Goal: Consume media (video, audio): Consume media (video, audio)

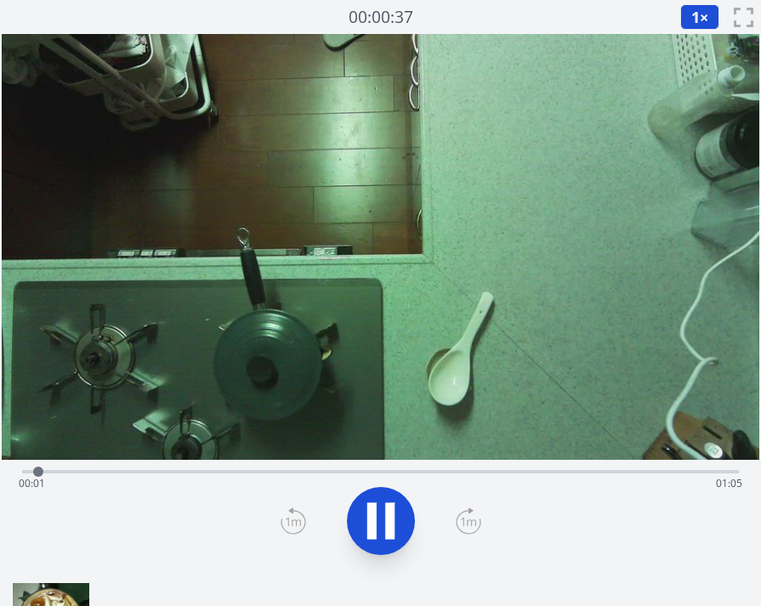
click at [214, 407] on video at bounding box center [381, 247] width 758 height 426
click at [181, 473] on div "Time elapsed: 00:05 Time remaining: 01:01" at bounding box center [381, 483] width 724 height 27
drag, startPoint x: 337, startPoint y: 479, endPoint x: 383, endPoint y: 481, distance: 46.0
click at [337, 480] on div "Time elapsed: 00:17 Time remaining: 00:49" at bounding box center [381, 483] width 724 height 27
click at [483, 475] on div "Time elapsed: 00:29 Time remaining: 00:37" at bounding box center [381, 483] width 724 height 27
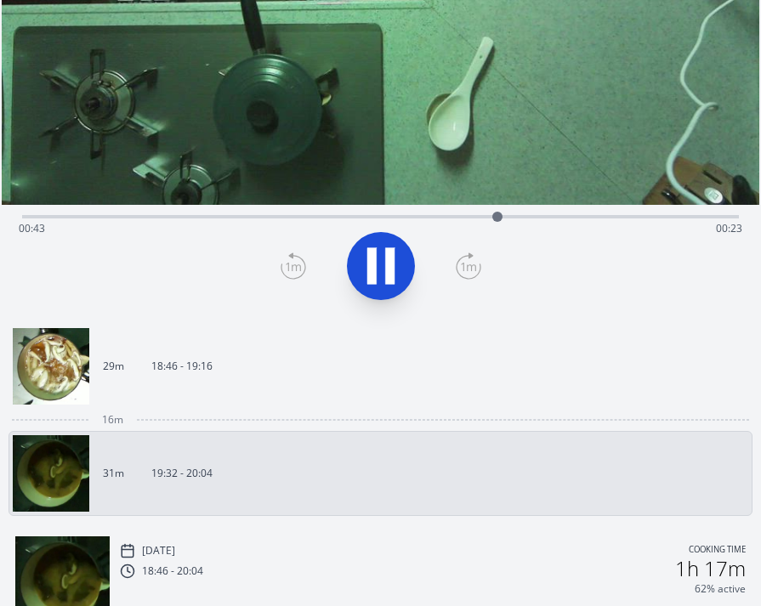
scroll to position [256, 0]
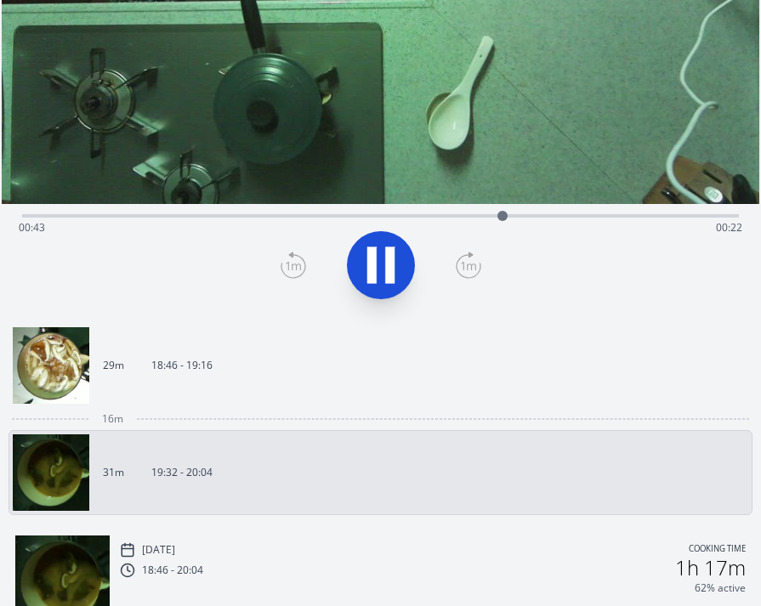
click at [88, 414] on div "16m" at bounding box center [381, 419] width 744 height 22
click at [64, 384] on img at bounding box center [51, 365] width 77 height 77
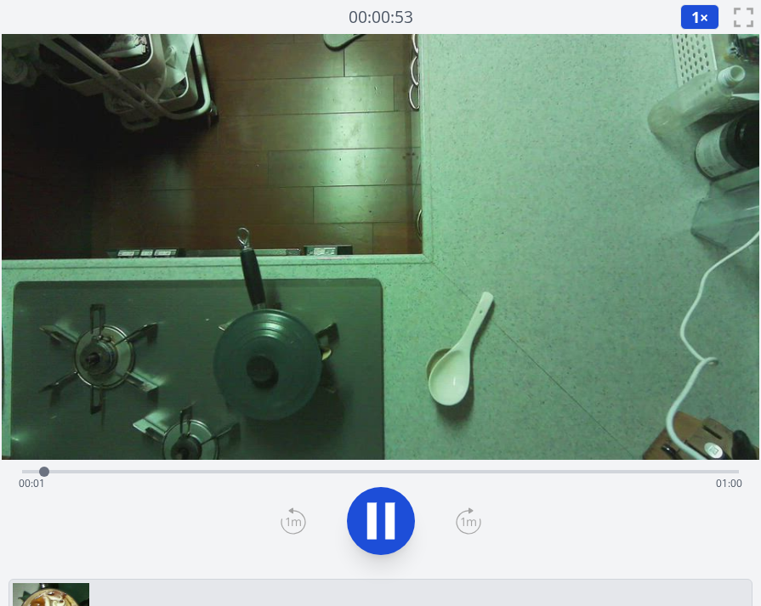
click at [190, 477] on div "Time elapsed: 00:01 Time remaining: 01:00" at bounding box center [381, 483] width 724 height 27
drag, startPoint x: 470, startPoint y: 469, endPoint x: 447, endPoint y: 483, distance: 27.1
click at [470, 470] on div "Time elapsed: 01:01 Time remaining: 00:00" at bounding box center [380, 470] width 717 height 20
click at [362, 515] on icon at bounding box center [381, 522] width 48 height 48
click at [352, 471] on div "Time elapsed: 00:38 Time remaining: 00:23" at bounding box center [381, 483] width 724 height 27
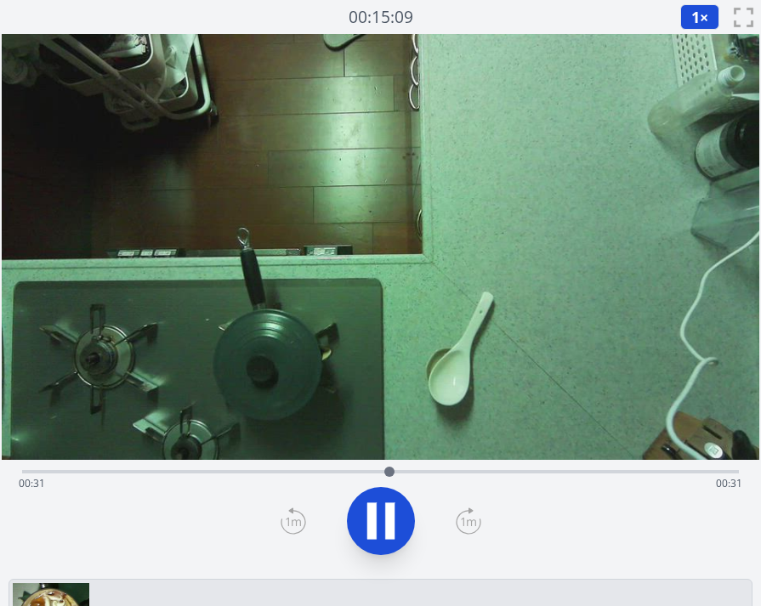
click at [379, 520] on icon at bounding box center [381, 522] width 48 height 48
click at [378, 520] on icon at bounding box center [381, 522] width 28 height 36
click at [378, 520] on icon at bounding box center [381, 522] width 48 height 48
click at [389, 501] on icon at bounding box center [381, 522] width 48 height 48
click at [381, 500] on icon at bounding box center [381, 522] width 48 height 48
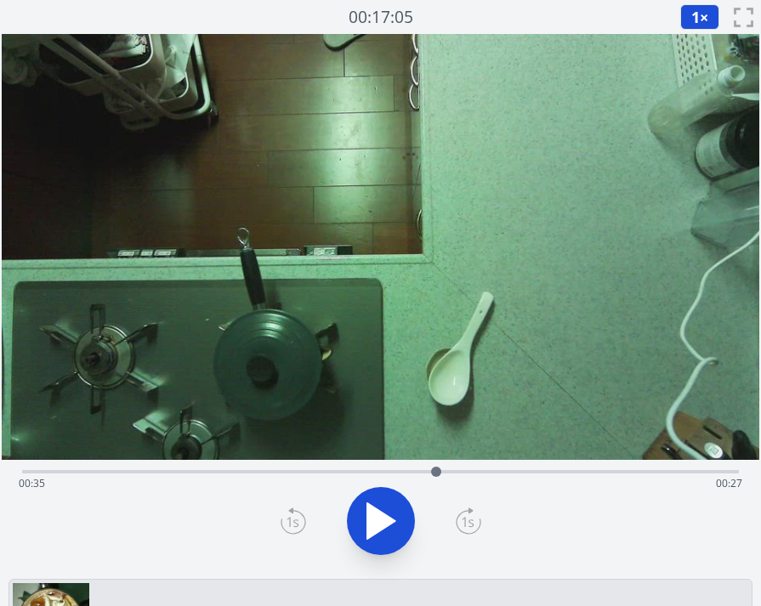
click at [381, 500] on icon at bounding box center [381, 522] width 48 height 48
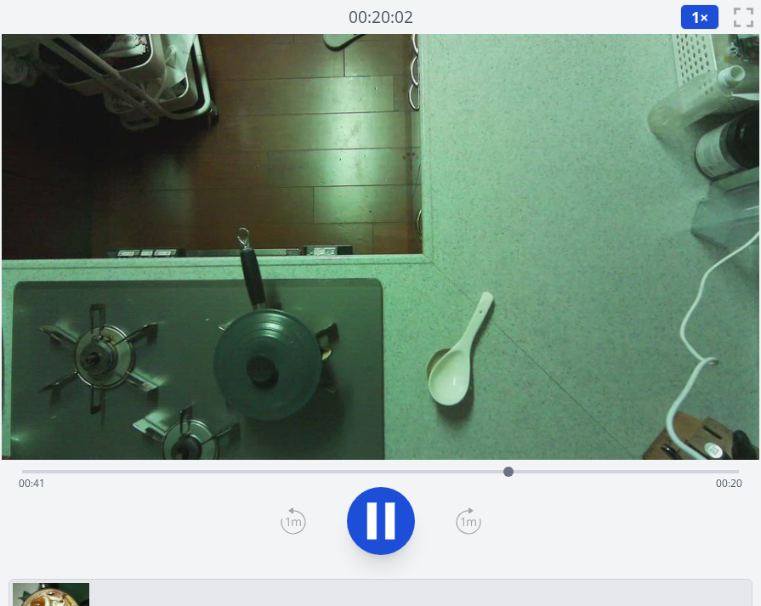
click at [381, 500] on icon at bounding box center [381, 522] width 48 height 48
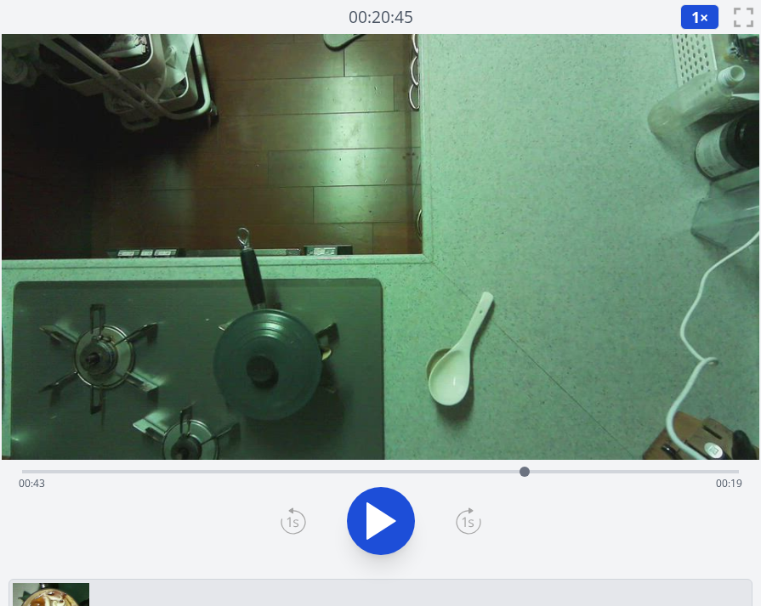
click at [381, 500] on icon at bounding box center [381, 522] width 48 height 48
click at [702, 15] on button "1 ×" at bounding box center [699, 17] width 39 height 26
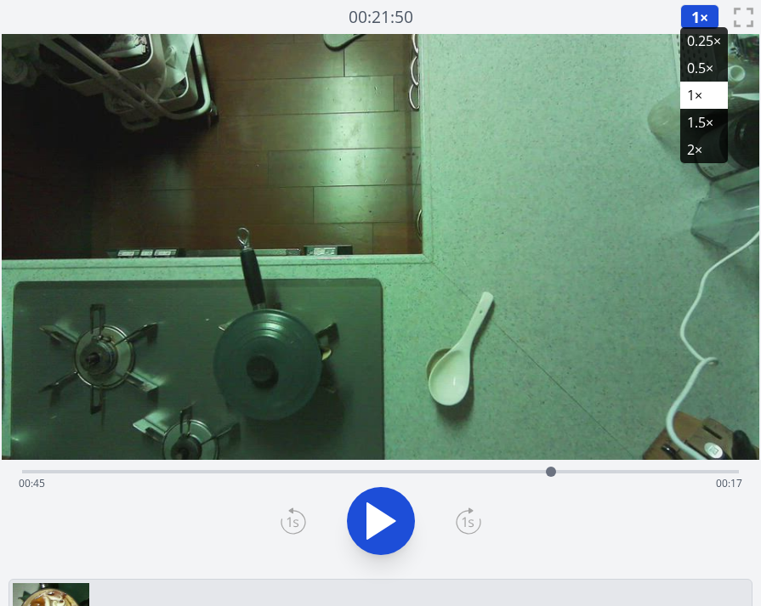
click at [705, 62] on li "0.5×" at bounding box center [704, 67] width 48 height 27
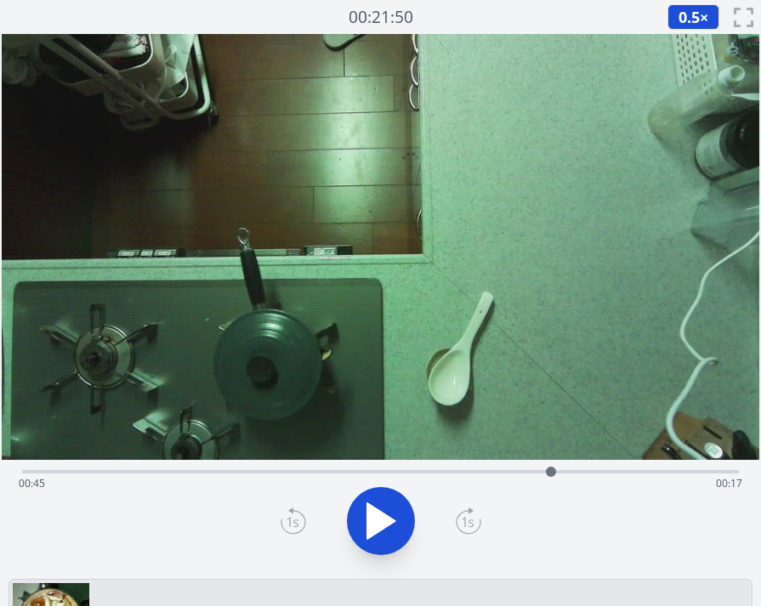
click at [372, 514] on icon at bounding box center [381, 522] width 28 height 36
click at [304, 467] on div "Time elapsed: 00:50 Time remaining: 00:11" at bounding box center [380, 470] width 717 height 20
click at [361, 474] on div "Time elapsed: 00:25 Time remaining: 00:37" at bounding box center [381, 483] width 724 height 27
click at [341, 475] on div "Time elapsed: 00:29 Time remaining: 00:33" at bounding box center [381, 483] width 724 height 27
click at [376, 520] on icon at bounding box center [371, 522] width 9 height 37
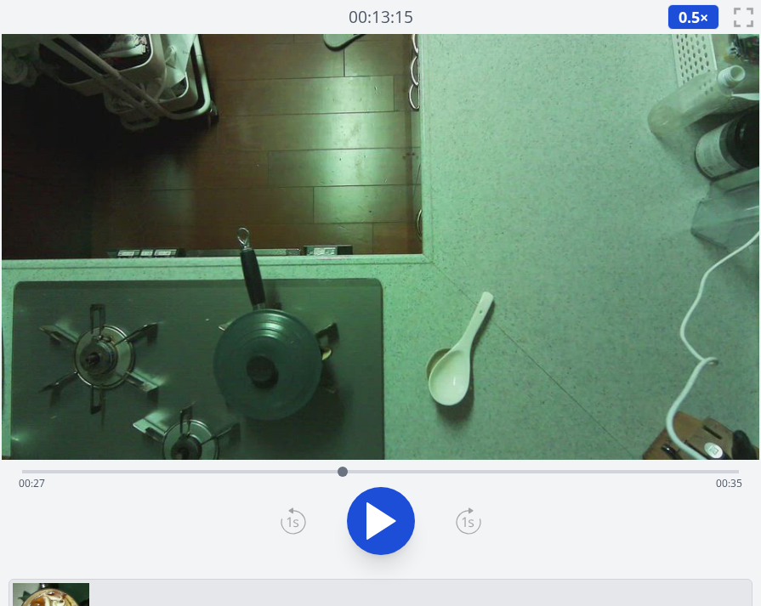
click at [376, 520] on icon at bounding box center [381, 522] width 28 height 36
click at [354, 470] on div at bounding box center [347, 472] width 26 height 26
click at [373, 515] on icon at bounding box center [371, 522] width 9 height 37
click at [373, 515] on icon at bounding box center [381, 522] width 28 height 36
click at [373, 515] on icon at bounding box center [371, 522] width 9 height 37
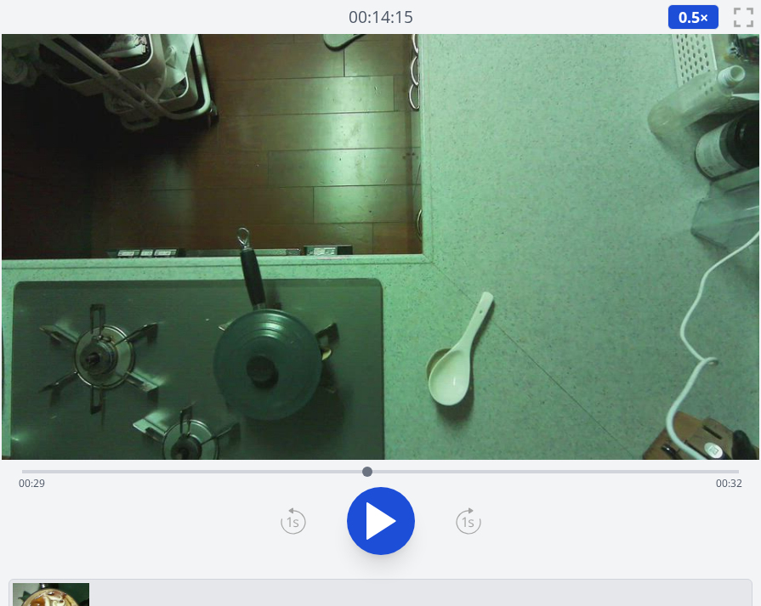
click at [373, 515] on icon at bounding box center [381, 522] width 28 height 36
click at [373, 515] on icon at bounding box center [371, 522] width 9 height 37
click at [373, 515] on icon at bounding box center [381, 522] width 28 height 36
click at [373, 515] on icon at bounding box center [371, 522] width 9 height 37
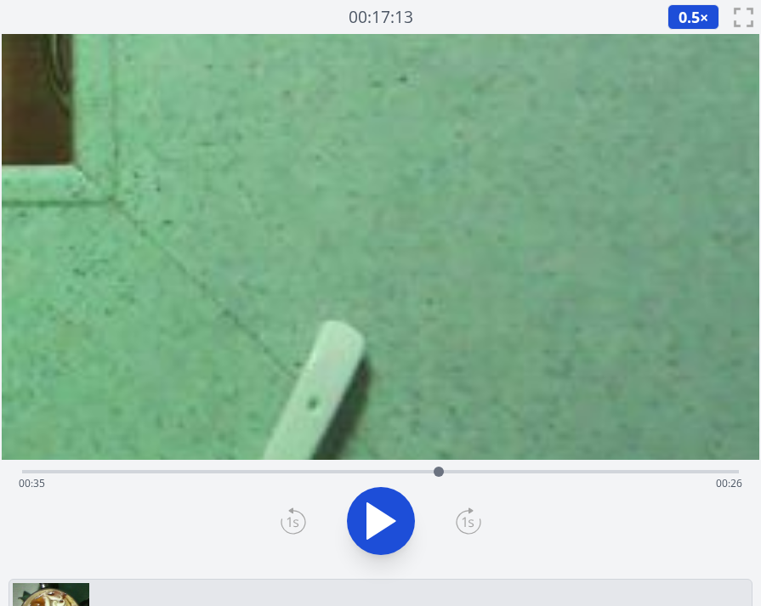
drag, startPoint x: 579, startPoint y: 385, endPoint x: 64, endPoint y: 222, distance: 540.7
click at [0, 205] on html "Discard Recording? You will not be able to recover this once discarded. Cancel …" at bounding box center [380, 559] width 761 height 1118
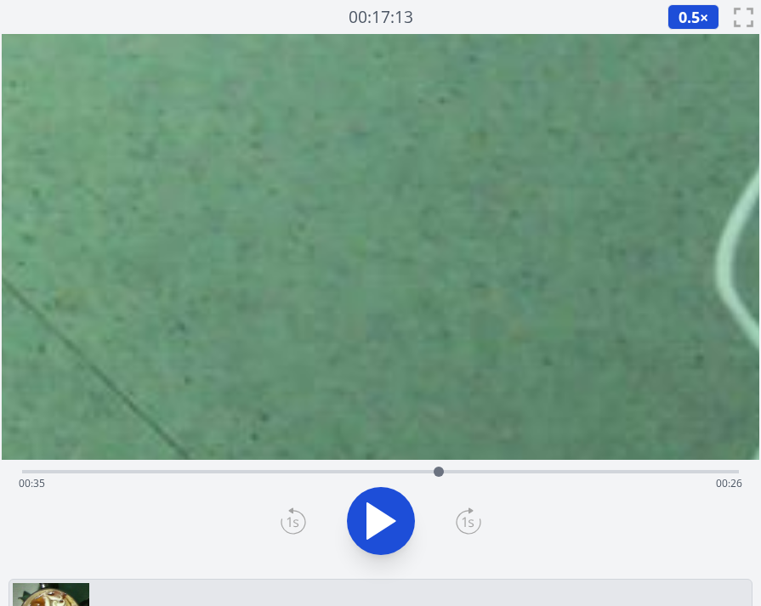
drag, startPoint x: 534, startPoint y: 386, endPoint x: 106, endPoint y: 158, distance: 484.8
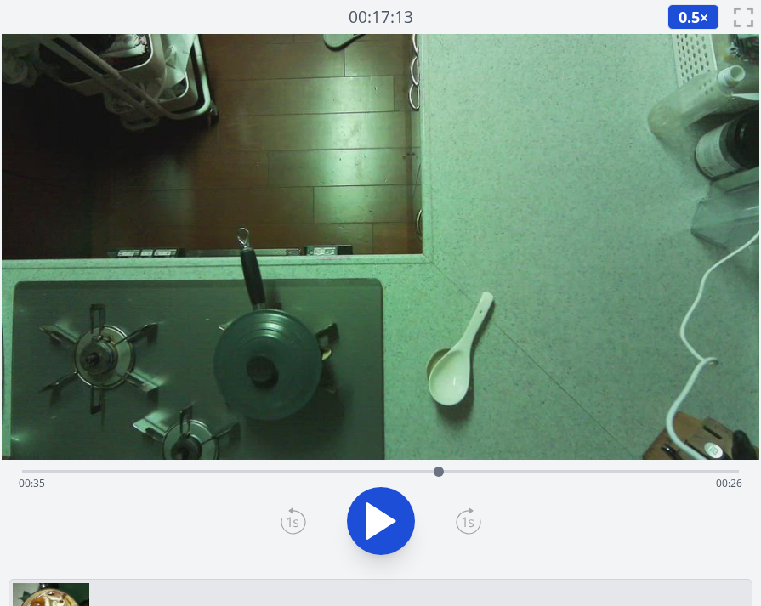
click at [350, 473] on div "Time elapsed: 00:35 Time remaining: 00:26" at bounding box center [381, 483] width 724 height 27
click at [292, 471] on div "Time elapsed: 00:28 Time remaining: 00:34" at bounding box center [381, 483] width 724 height 27
click at [202, 469] on div "Time elapsed: 00:23 Time remaining: 00:39" at bounding box center [380, 470] width 717 height 20
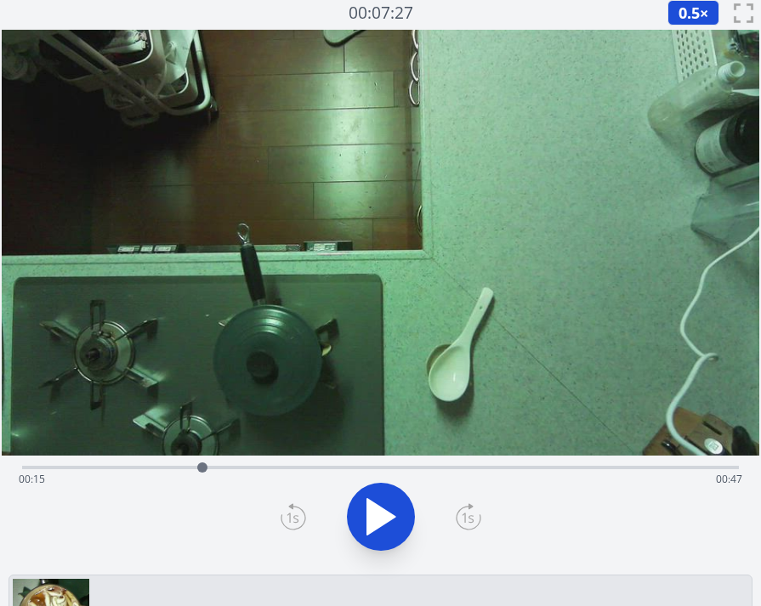
click at [146, 479] on div "Time elapsed: 00:15 Time remaining: 00:47" at bounding box center [381, 479] width 724 height 27
click at [229, 475] on div "Time elapsed: 00:10 Time remaining: 00:51" at bounding box center [381, 479] width 724 height 27
click at [369, 527] on icon at bounding box center [381, 517] width 28 height 36
click at [265, 470] on div "Time elapsed: 00:18 Time remaining: 00:44" at bounding box center [381, 479] width 724 height 27
click at [323, 469] on div "Time elapsed: 00:21 Time remaining: 00:40" at bounding box center [381, 479] width 724 height 27
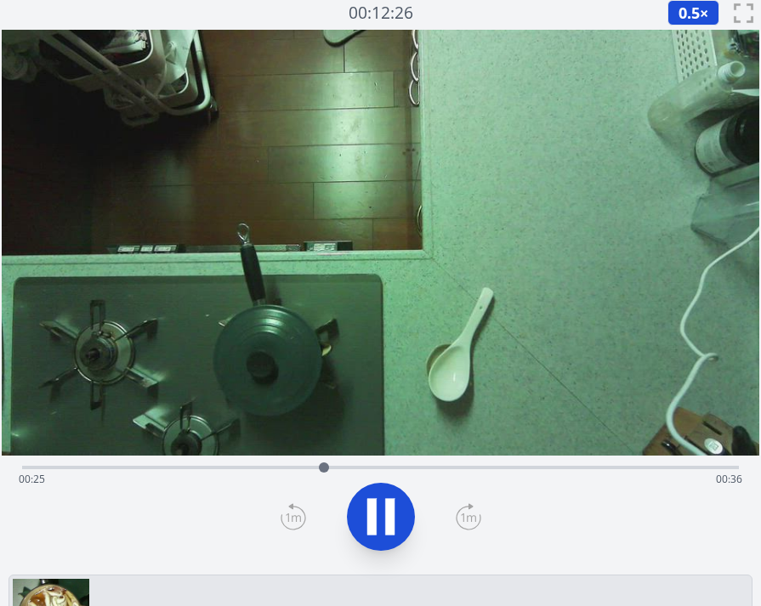
click at [417, 468] on div "Time elapsed: 00:25 Time remaining: 00:36" at bounding box center [381, 479] width 724 height 27
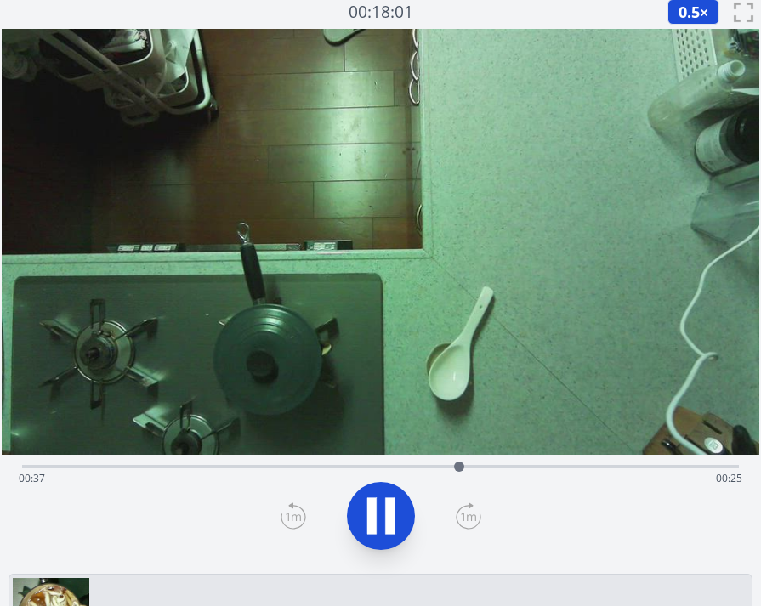
click at [387, 518] on icon at bounding box center [389, 516] width 9 height 37
click at [547, 460] on div "Time elapsed: 00:37 Time remaining: 00:24" at bounding box center [380, 465] width 717 height 20
click at [381, 515] on icon at bounding box center [381, 516] width 28 height 36
click at [381, 515] on icon at bounding box center [381, 517] width 48 height 48
click at [379, 523] on icon at bounding box center [381, 516] width 28 height 36
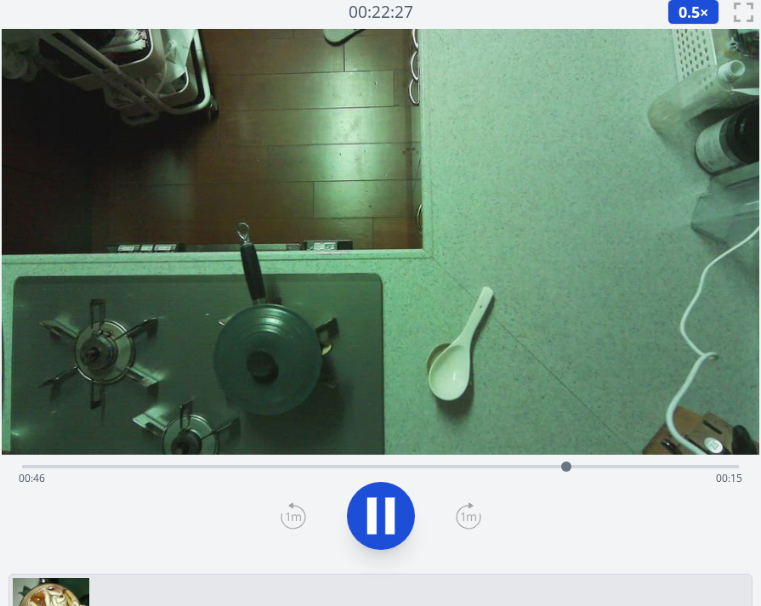
click at [379, 523] on icon at bounding box center [381, 517] width 48 height 48
click at [379, 523] on icon at bounding box center [381, 516] width 28 height 36
click at [379, 523] on icon at bounding box center [381, 517] width 48 height 48
click at [379, 523] on icon at bounding box center [381, 516] width 28 height 36
click at [379, 523] on icon at bounding box center [381, 517] width 48 height 48
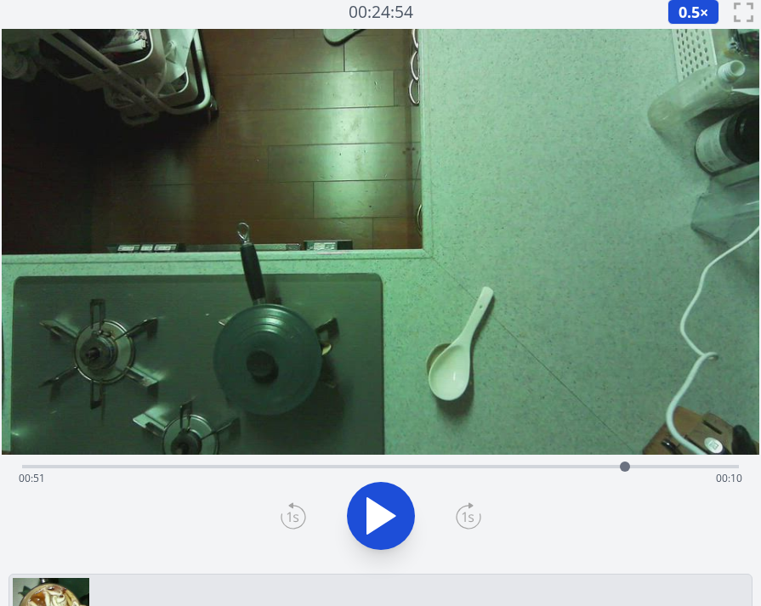
click at [379, 523] on icon at bounding box center [381, 516] width 28 height 36
click at [693, 469] on div "Time elapsed: 00:52 Time remaining: 00:09" at bounding box center [381, 478] width 724 height 27
click at [725, 467] on div "Time elapsed: 00:58 Time remaining: 00:04" at bounding box center [381, 478] width 724 height 27
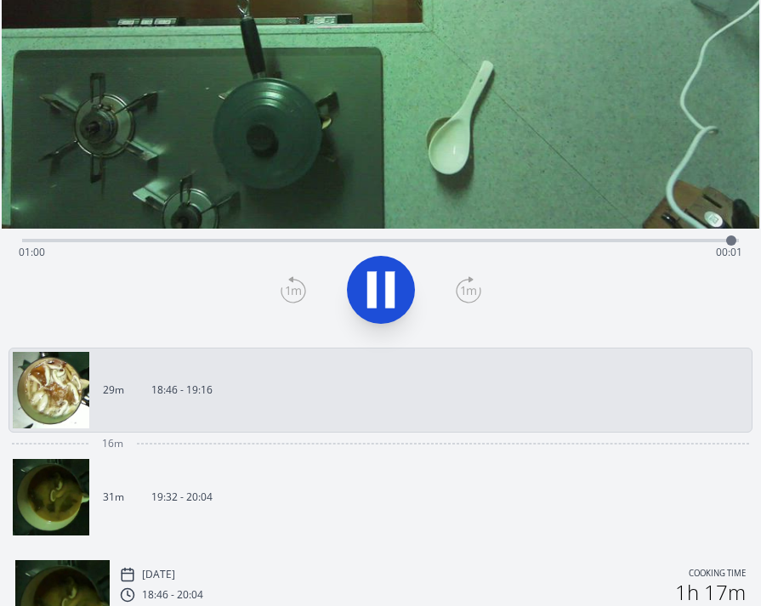
scroll to position [288, 0]
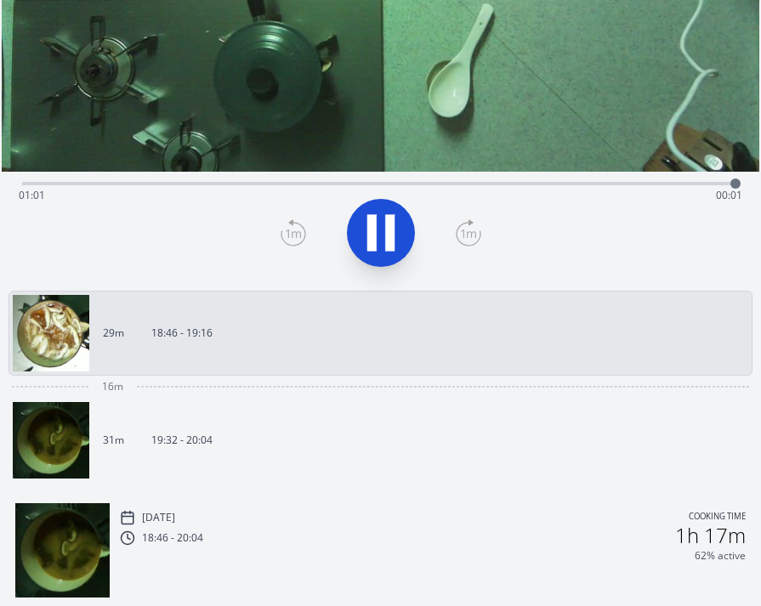
click at [289, 442] on link "31m 19:32 - 20:04" at bounding box center [374, 440] width 722 height 77
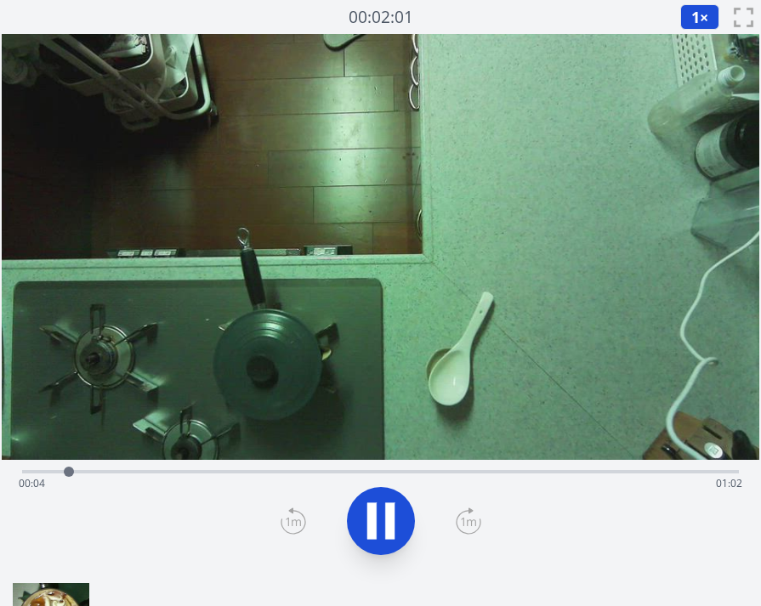
click at [113, 473] on div "Time elapsed: 00:04 Time remaining: 01:02" at bounding box center [381, 483] width 724 height 27
drag, startPoint x: 151, startPoint y: 473, endPoint x: 163, endPoint y: 473, distance: 12.8
click at [157, 473] on div "Time elapsed: 00:08 Time remaining: 00:57" at bounding box center [381, 483] width 724 height 27
click at [244, 476] on div "Time elapsed: 00:25 Time remaining: 00:41" at bounding box center [381, 483] width 724 height 27
click at [367, 502] on icon at bounding box center [381, 522] width 48 height 48
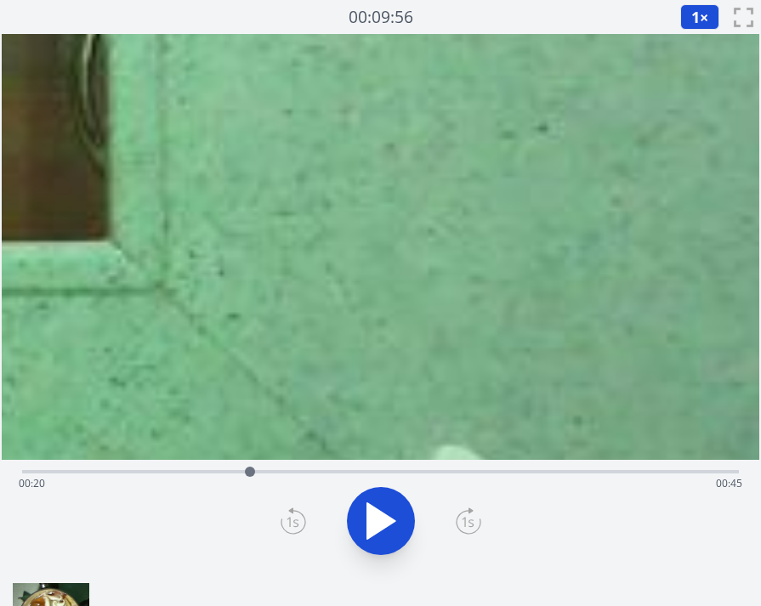
drag, startPoint x: 616, startPoint y: 238, endPoint x: 152, endPoint y: 180, distance: 467.2
click at [0, 167] on html "Discard Recording? You will not be able to recover this once discarded. Cancel …" at bounding box center [380, 559] width 761 height 1118
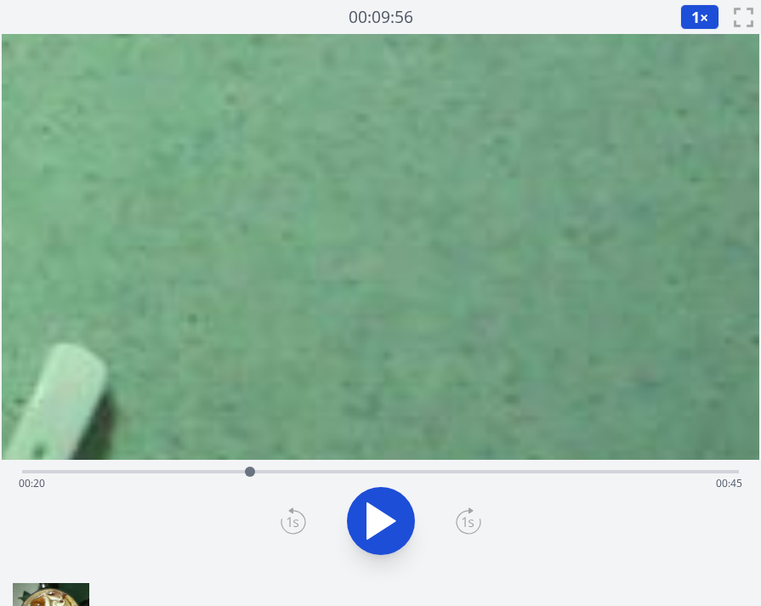
drag, startPoint x: 527, startPoint y: 265, endPoint x: 340, endPoint y: 182, distance: 204.1
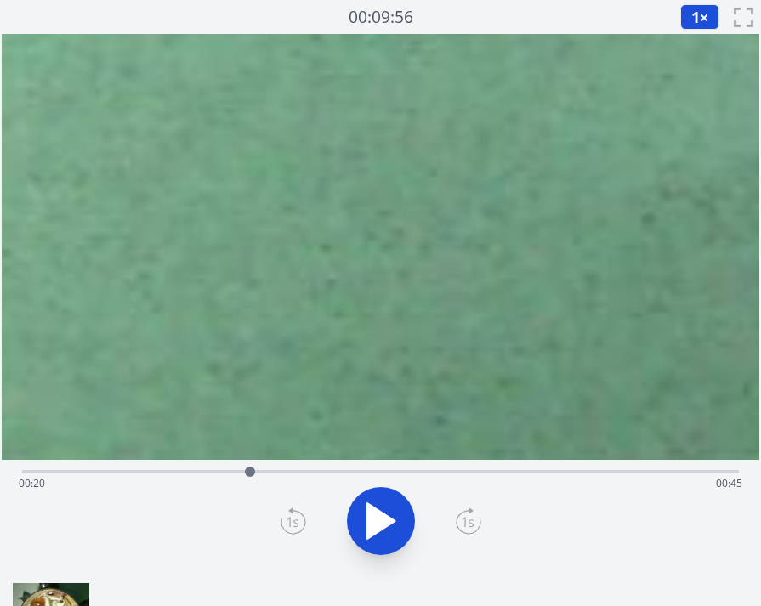
drag, startPoint x: 539, startPoint y: 215, endPoint x: 215, endPoint y: 374, distance: 361.0
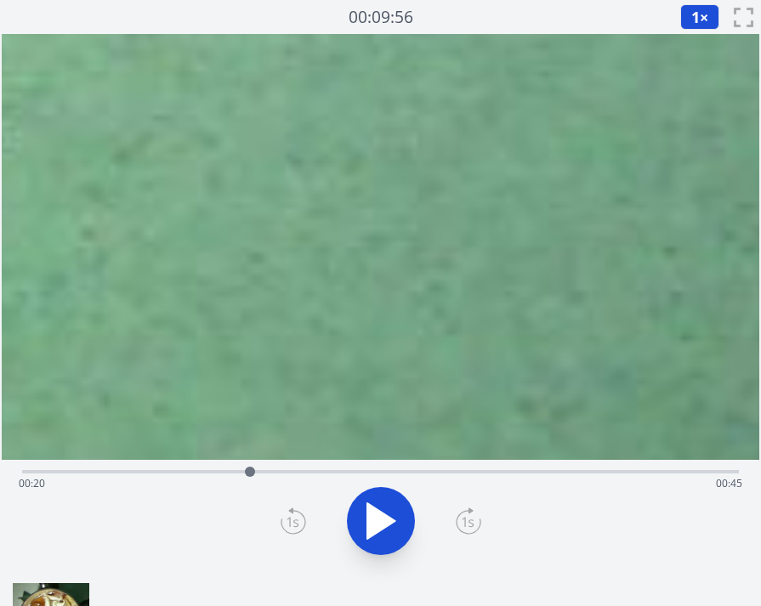
scroll to position [10, 0]
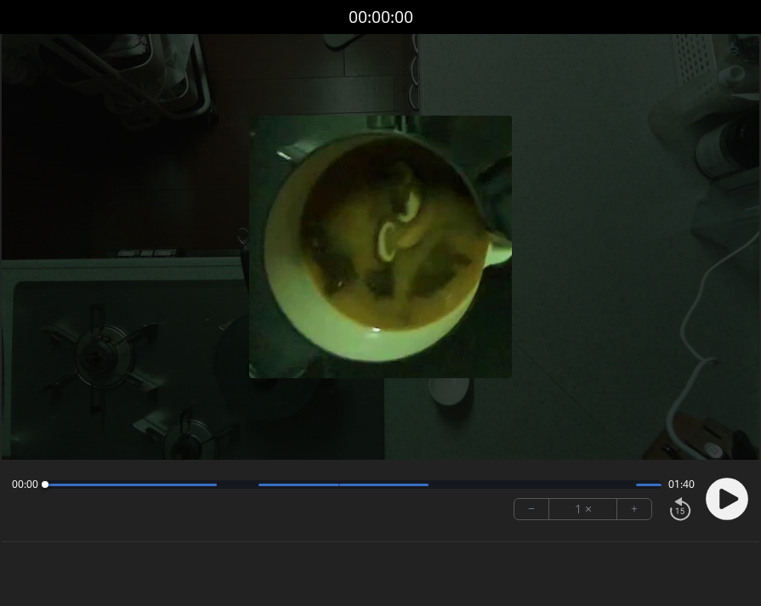
drag, startPoint x: 718, startPoint y: 498, endPoint x: 695, endPoint y: 501, distance: 23.2
click at [718, 498] on circle at bounding box center [727, 499] width 43 height 43
click at [641, 511] on button "+" at bounding box center [635, 509] width 34 height 20
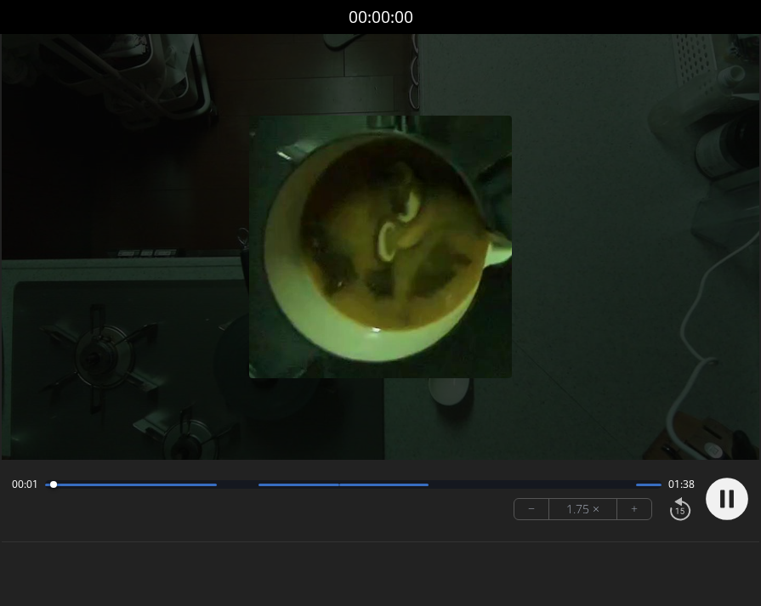
click at [641, 511] on button "+" at bounding box center [635, 509] width 34 height 20
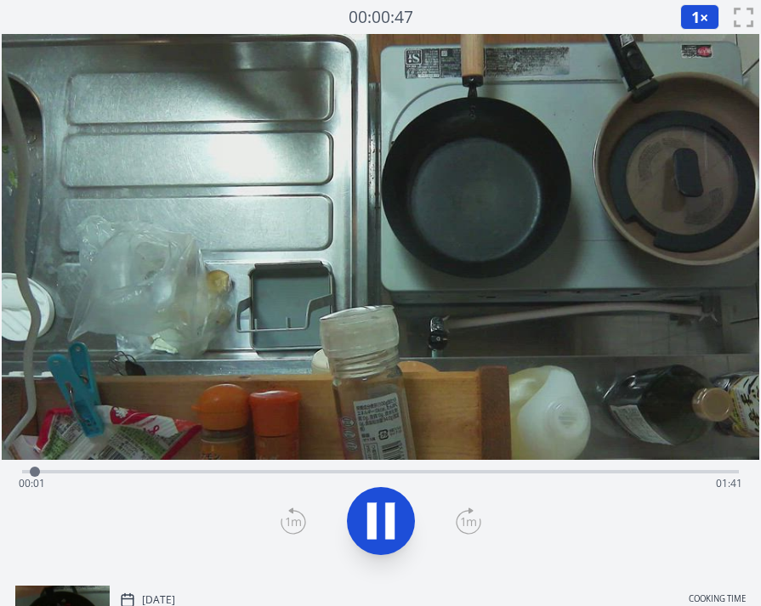
click at [122, 475] on div "Time elapsed: 00:01 Time remaining: 01:41" at bounding box center [381, 483] width 724 height 27
click at [100, 472] on div "Time elapsed: 00:15 Time remaining: 01:28" at bounding box center [381, 483] width 724 height 27
click at [72, 470] on div "Time elapsed: 00:11 Time remaining: 01:31" at bounding box center [381, 483] width 724 height 27
click at [193, 472] on div "Time elapsed: 00:13 Time remaining: 01:29" at bounding box center [381, 483] width 724 height 27
click at [303, 471] on div "Time elapsed: 00:33 Time remaining: 01:10" at bounding box center [381, 483] width 724 height 27
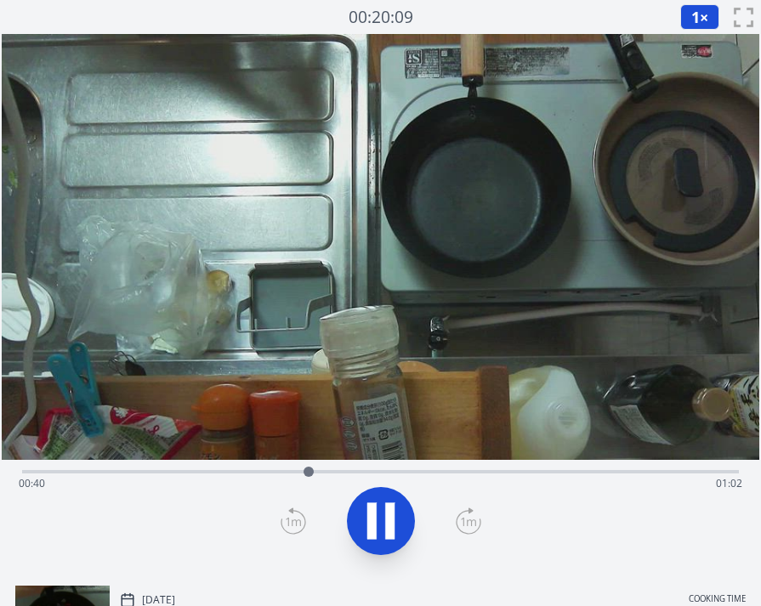
click at [289, 470] on div "Time elapsed: 00:40 Time remaining: 01:02" at bounding box center [381, 483] width 724 height 27
click at [281, 470] on div at bounding box center [283, 472] width 26 height 26
click at [270, 470] on div "Time elapsed: 00:38 Time remaining: 01:04" at bounding box center [381, 483] width 724 height 27
click at [246, 470] on div "Time elapsed: 00:35 Time remaining: 01:07" at bounding box center [381, 483] width 724 height 27
click at [243, 470] on div "Time elapsed: 00:33 Time remaining: 01:09" at bounding box center [381, 483] width 724 height 27
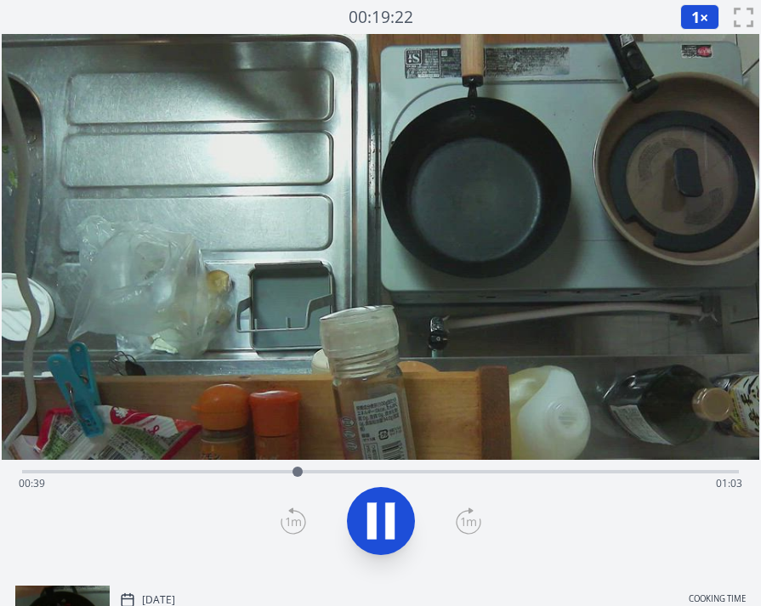
click at [399, 476] on div "Time elapsed: 00:39 Time remaining: 01:03" at bounding box center [381, 483] width 724 height 27
click at [462, 475] on div "Time elapsed: 00:53 Time remaining: 00:49" at bounding box center [381, 483] width 724 height 27
drag, startPoint x: 509, startPoint y: 474, endPoint x: 572, endPoint y: 475, distance: 63.0
click at [527, 475] on div "Time elapsed: 01:03 Time remaining: 00:40" at bounding box center [381, 483] width 724 height 27
click at [579, 472] on div "Time elapsed: 01:12 Time remaining: 00:31" at bounding box center [381, 483] width 724 height 27
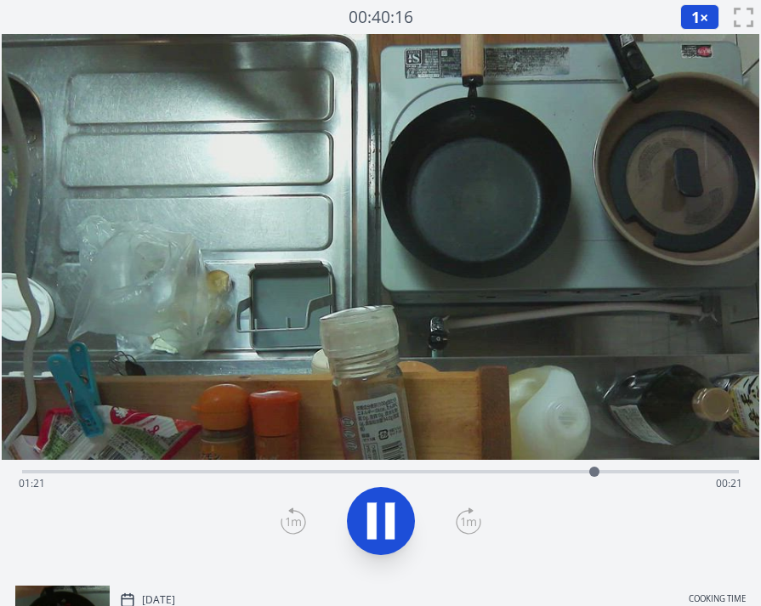
click at [560, 471] on div "Time elapsed: 01:21 Time remaining: 00:21" at bounding box center [381, 483] width 724 height 27
click at [386, 527] on icon at bounding box center [389, 522] width 9 height 37
click at [382, 527] on icon at bounding box center [381, 522] width 28 height 36
click at [382, 527] on icon at bounding box center [381, 522] width 48 height 48
click at [382, 527] on icon at bounding box center [381, 522] width 28 height 36
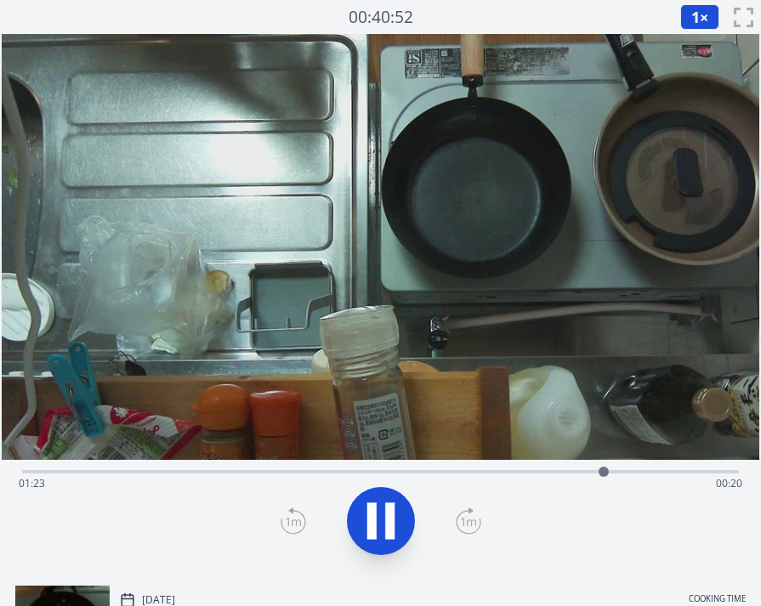
click at [629, 472] on div "Time elapsed: 01:23 Time remaining: 00:20" at bounding box center [381, 483] width 724 height 27
click at [675, 471] on div "Time elapsed: 01:30 Time remaining: 00:13" at bounding box center [381, 483] width 724 height 27
click at [635, 475] on div "Time elapsed: 01:34 Time remaining: 00:09" at bounding box center [381, 483] width 724 height 27
click at [363, 524] on icon at bounding box center [381, 522] width 48 height 48
drag, startPoint x: 376, startPoint y: 522, endPoint x: 385, endPoint y: 522, distance: 9.4
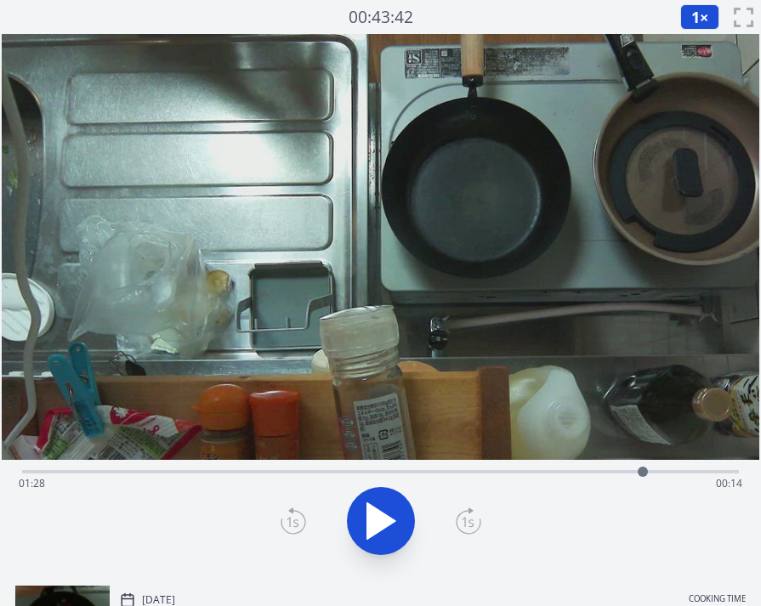
click at [376, 522] on icon at bounding box center [381, 522] width 28 height 36
click at [430, 522] on div at bounding box center [380, 522] width 737 height 82
click at [400, 533] on icon at bounding box center [381, 522] width 48 height 48
click at [702, 15] on button "1 ×" at bounding box center [699, 17] width 39 height 26
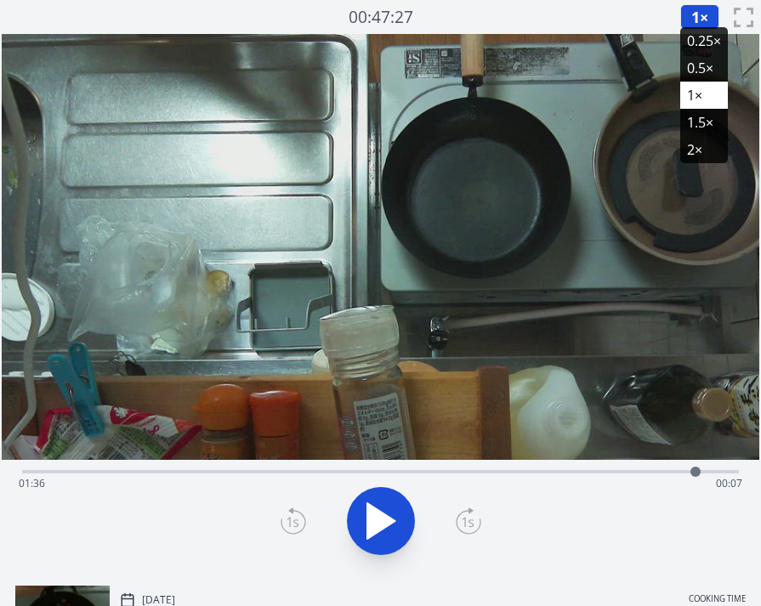
click at [706, 48] on li "0.25×" at bounding box center [704, 40] width 48 height 27
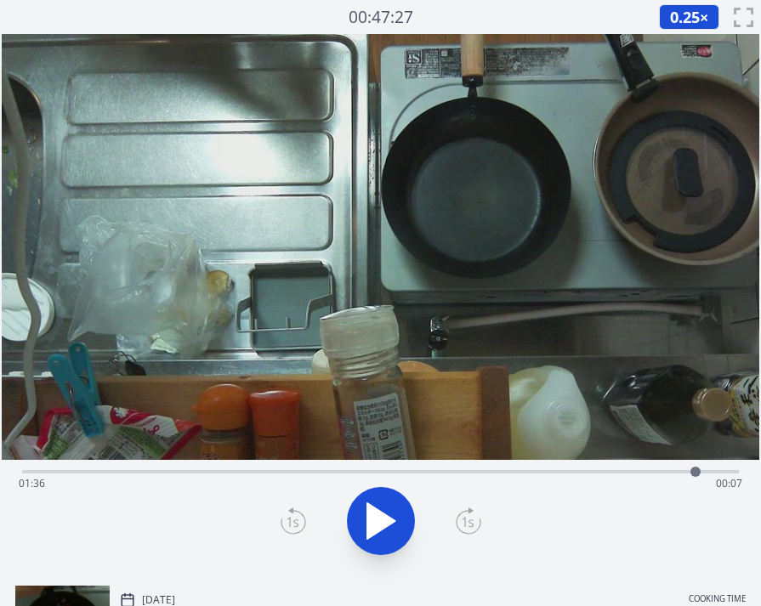
click at [669, 471] on div "Time elapsed: 01:36 Time remaining: 00:07" at bounding box center [381, 483] width 724 height 27
drag, startPoint x: 386, startPoint y: 525, endPoint x: 405, endPoint y: 519, distance: 19.6
click at [386, 525] on icon at bounding box center [381, 522] width 28 height 36
click at [477, 518] on icon at bounding box center [469, 521] width 26 height 27
click at [470, 521] on icon at bounding box center [468, 522] width 15 height 9
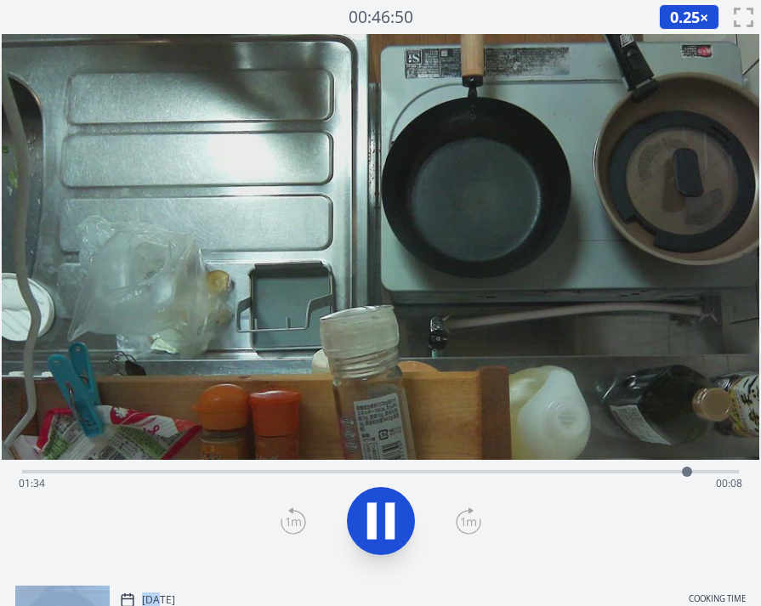
click at [470, 521] on icon at bounding box center [468, 522] width 15 height 9
click at [285, 525] on icon at bounding box center [294, 521] width 26 height 27
click at [297, 524] on icon at bounding box center [294, 521] width 26 height 27
click at [295, 524] on icon at bounding box center [294, 521] width 26 height 27
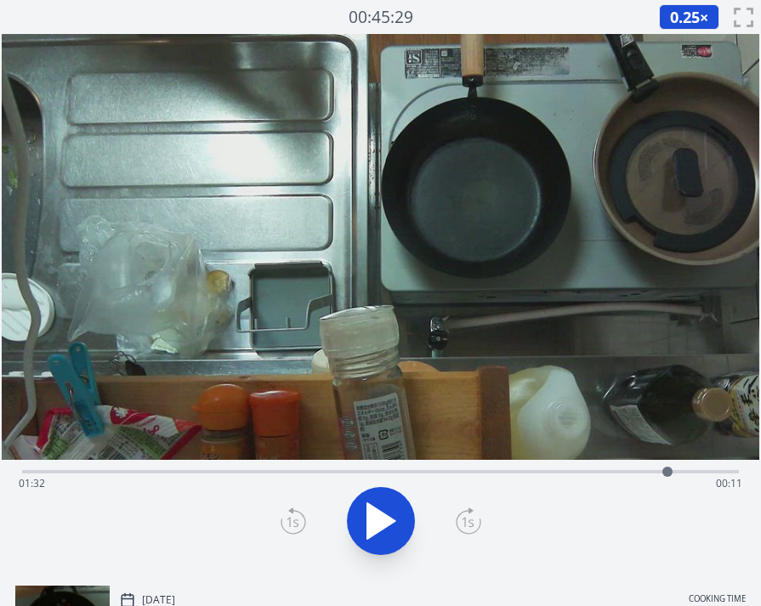
click at [678, 473] on div at bounding box center [668, 472] width 26 height 26
click at [675, 473] on div at bounding box center [680, 472] width 10 height 10
click at [665, 473] on div at bounding box center [676, 472] width 26 height 26
click at [399, 517] on icon at bounding box center [381, 522] width 48 height 48
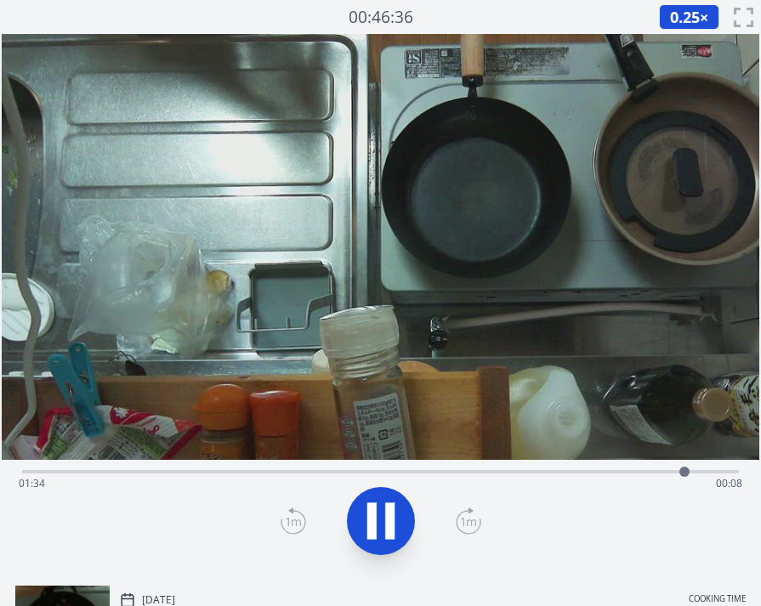
click at [399, 517] on icon at bounding box center [381, 522] width 48 height 48
click at [389, 503] on icon at bounding box center [381, 522] width 48 height 48
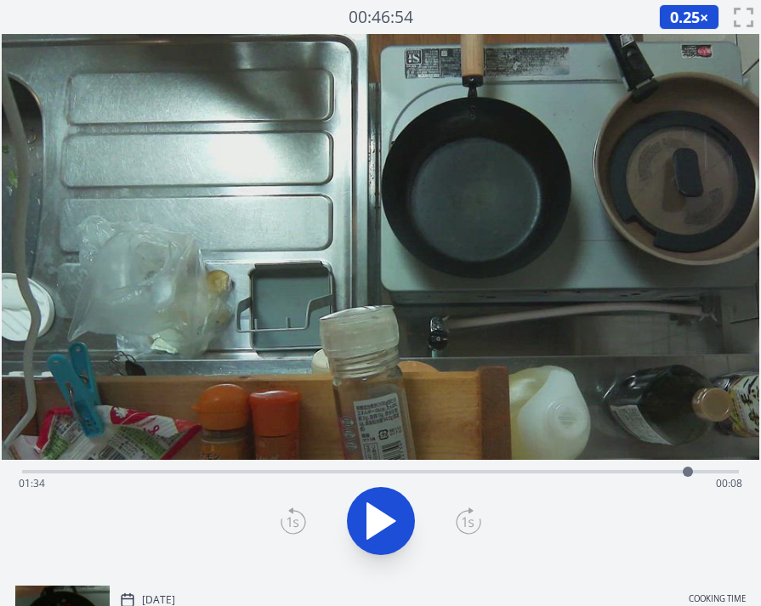
click at [389, 503] on icon at bounding box center [381, 522] width 48 height 48
click at [169, 476] on div "Time elapsed: 01:41 Time remaining: 00:02" at bounding box center [381, 483] width 724 height 27
click at [191, 473] on div "Time elapsed: 00:21 Time remaining: 01:21" at bounding box center [381, 483] width 724 height 27
click at [219, 471] on div "Time elapsed: 00:24 Time remaining: 01:19" at bounding box center [381, 483] width 724 height 27
click at [219, 471] on div at bounding box center [222, 472] width 10 height 10
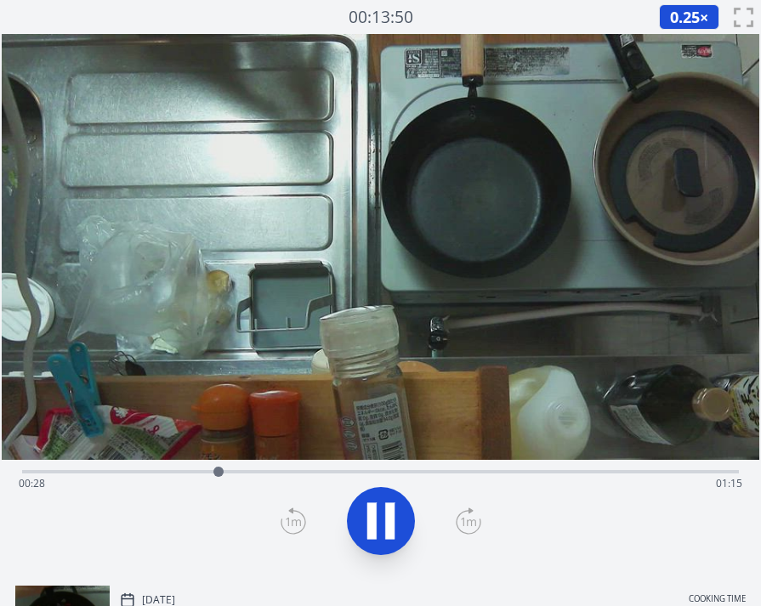
click at [232, 471] on div "Time elapsed: 00:28 Time remaining: 01:15" at bounding box center [381, 483] width 724 height 27
click at [249, 472] on div "Time elapsed: 00:30 Time remaining: 01:12" at bounding box center [381, 483] width 724 height 27
click at [236, 472] on div "Time elapsed: 00:32 Time remaining: 01:10" at bounding box center [381, 483] width 724 height 27
click at [225, 472] on div at bounding box center [237, 472] width 26 height 26
click at [208, 475] on div "Time elapsed: 00:30 Time remaining: 01:13" at bounding box center [381, 483] width 724 height 27
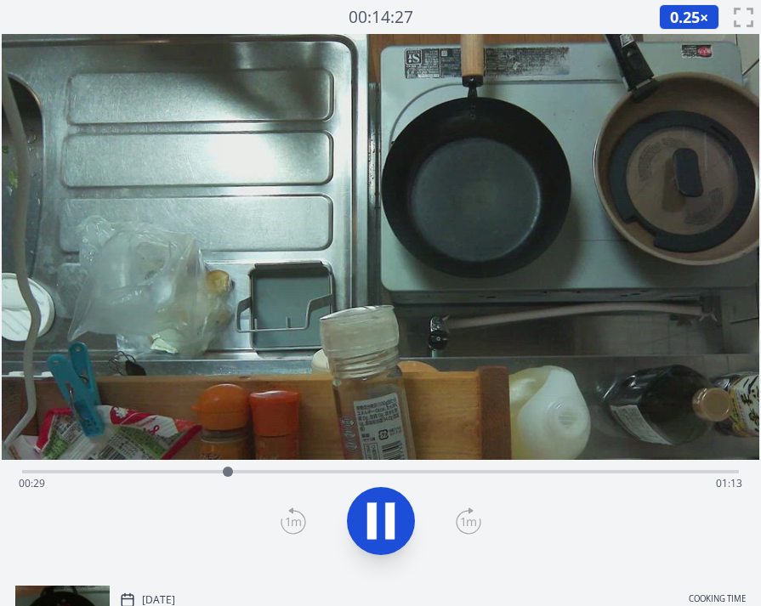
click at [273, 472] on div "Time elapsed: 00:29 Time remaining: 01:13" at bounding box center [381, 483] width 724 height 27
click at [298, 471] on div "Time elapsed: 00:35 Time remaining: 01:07" at bounding box center [381, 483] width 724 height 27
click at [280, 472] on div "Time elapsed: 00:39 Time remaining: 01:03" at bounding box center [381, 483] width 724 height 27
click at [272, 472] on div at bounding box center [282, 472] width 26 height 26
click at [263, 473] on div at bounding box center [275, 472] width 26 height 26
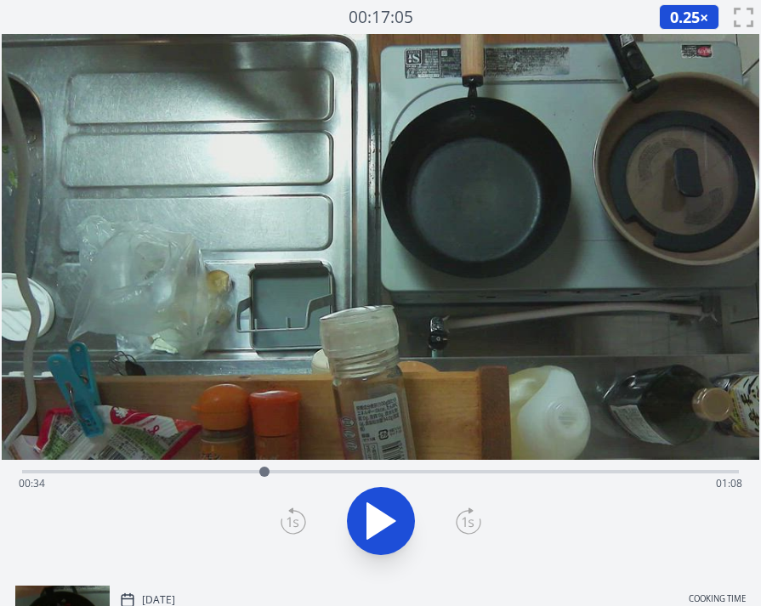
click at [257, 474] on div at bounding box center [265, 472] width 26 height 26
click at [362, 508] on icon at bounding box center [381, 522] width 48 height 48
click at [230, 473] on div "Time elapsed: 00:34 Time remaining: 01:08" at bounding box center [381, 483] width 724 height 27
click at [210, 472] on div "Time elapsed: 00:29 Time remaining: 01:13" at bounding box center [381, 483] width 724 height 27
click at [190, 471] on div "Time elapsed: 00:26 Time remaining: 01:16" at bounding box center [381, 483] width 724 height 27
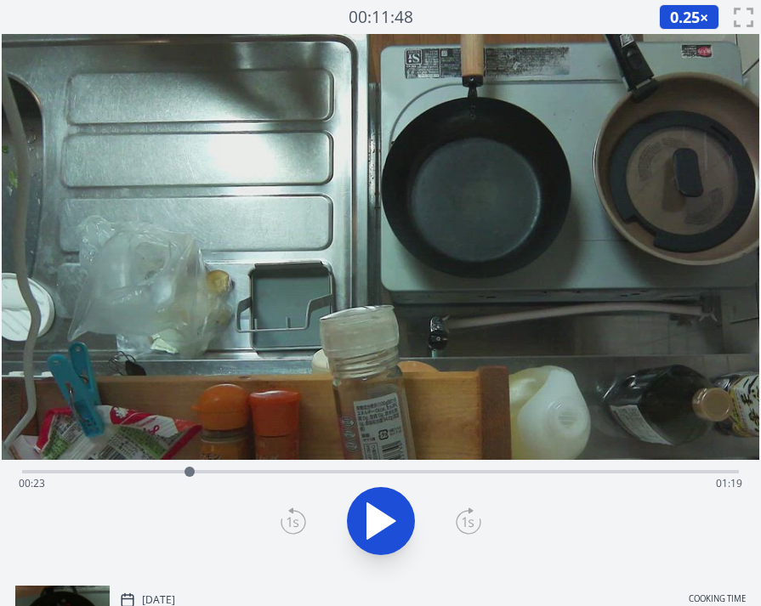
click at [220, 470] on div "Time elapsed: 00:23 Time remaining: 01:19" at bounding box center [381, 483] width 724 height 27
click at [709, 476] on div "Time elapsed: 00:28 Time remaining: 01:14" at bounding box center [381, 483] width 724 height 27
click at [692, 467] on div "Time elapsed: 01:38 Time remaining: 00:05" at bounding box center [380, 470] width 717 height 20
click at [671, 473] on div "Time elapsed: 01:35 Time remaining: 00:07" at bounding box center [381, 483] width 724 height 27
click at [357, 520] on icon at bounding box center [381, 522] width 48 height 48
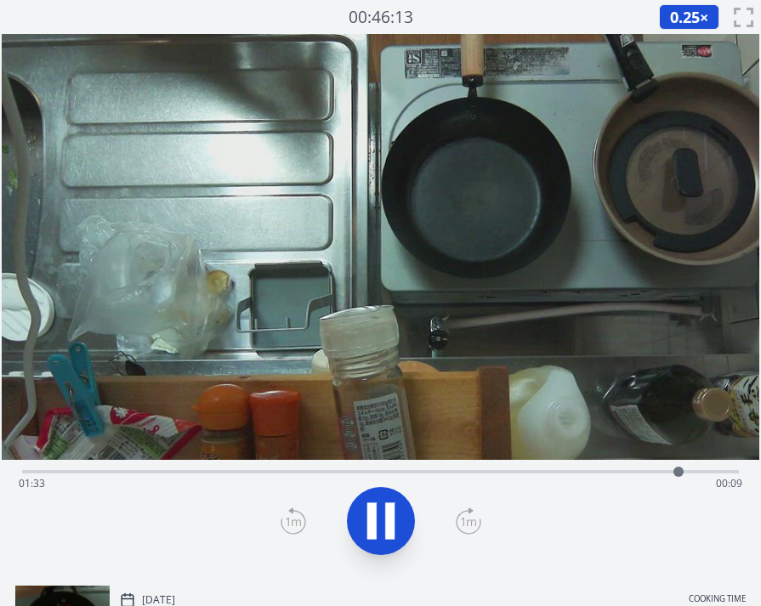
click at [374, 519] on icon at bounding box center [371, 522] width 9 height 37
click at [374, 519] on icon at bounding box center [381, 522] width 28 height 36
click at [374, 519] on icon at bounding box center [371, 522] width 9 height 37
click at [374, 519] on icon at bounding box center [381, 522] width 28 height 36
click at [374, 519] on icon at bounding box center [371, 522] width 9 height 37
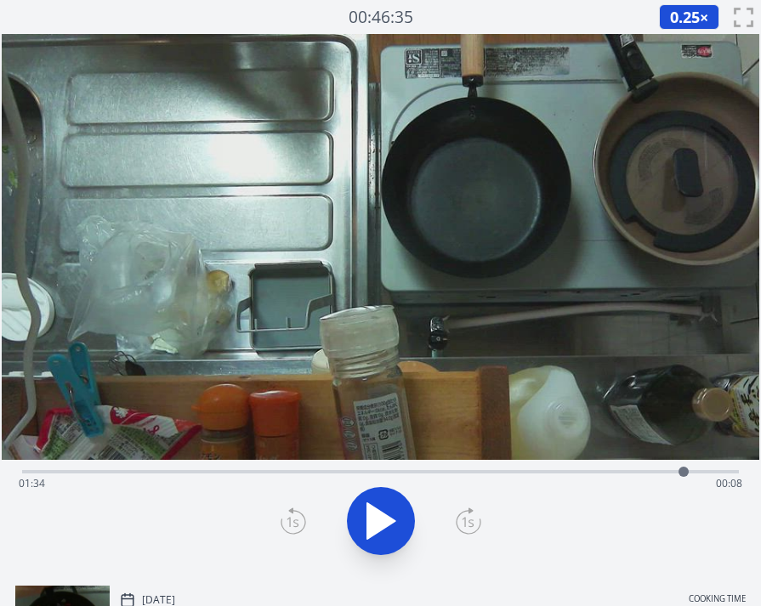
click at [374, 519] on icon at bounding box center [381, 522] width 28 height 36
click at [374, 519] on icon at bounding box center [371, 522] width 9 height 37
click at [276, 479] on div "Time elapsed: 01:35 Time remaining: 00:07" at bounding box center [381, 483] width 724 height 27
click at [374, 521] on icon at bounding box center [371, 522] width 9 height 37
click at [221, 474] on div "Time elapsed: 00:36 Time remaining: 01:06" at bounding box center [381, 483] width 724 height 27
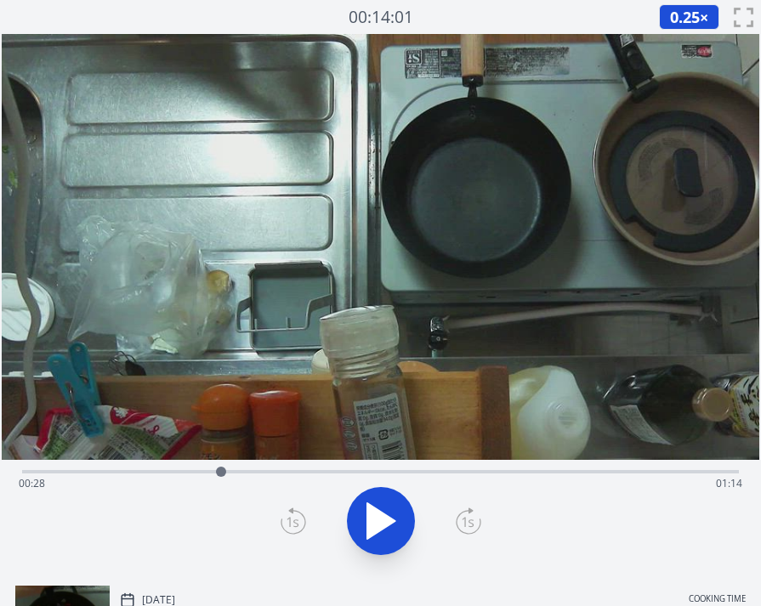
click at [239, 472] on div "Time elapsed: 00:28 Time remaining: 01:14" at bounding box center [381, 483] width 724 height 27
click at [256, 471] on div "Time elapsed: 00:30 Time remaining: 01:12" at bounding box center [381, 483] width 724 height 27
click at [270, 471] on div "Time elapsed: 00:33 Time remaining: 01:09" at bounding box center [381, 483] width 724 height 27
click at [259, 471] on div at bounding box center [270, 472] width 26 height 26
click at [374, 520] on icon at bounding box center [381, 522] width 28 height 36
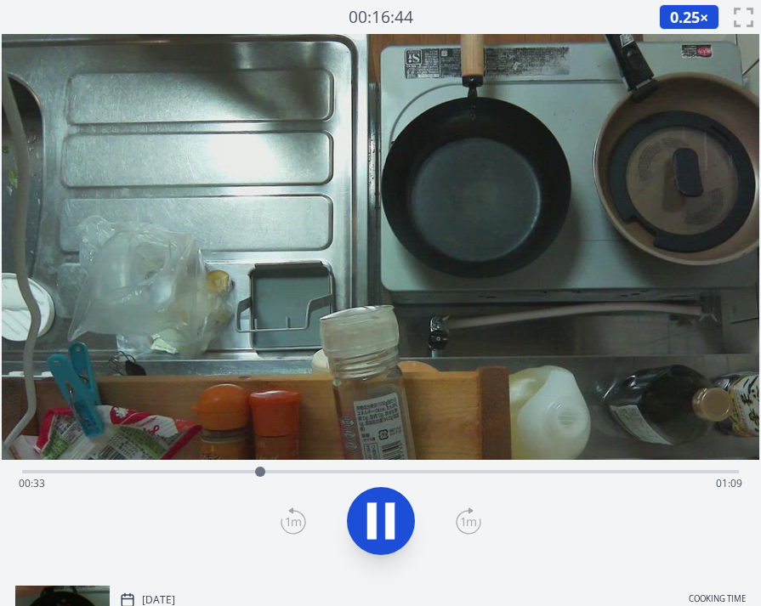
click at [374, 520] on icon at bounding box center [371, 522] width 9 height 37
click at [374, 520] on icon at bounding box center [381, 522] width 28 height 36
click at [374, 520] on icon at bounding box center [371, 522] width 9 height 37
click at [294, 516] on icon at bounding box center [294, 521] width 26 height 27
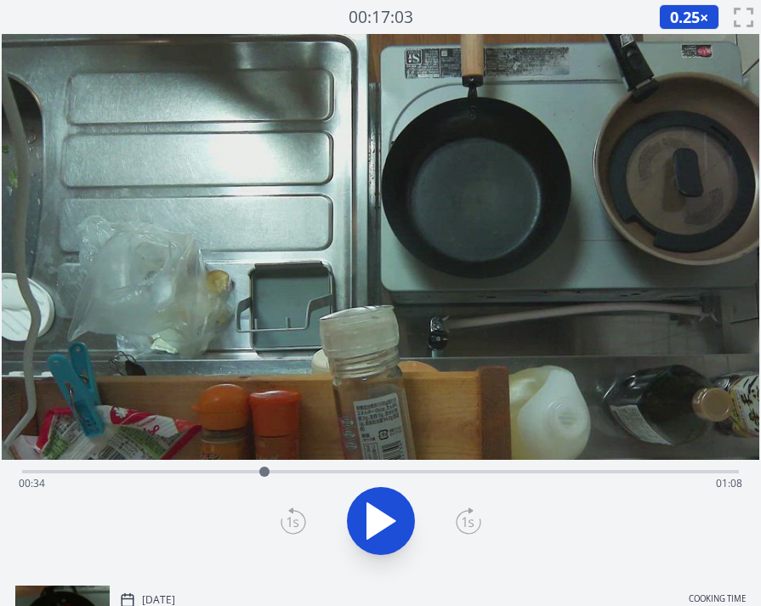
click at [600, 474] on div "Time elapsed: 00:34 Time remaining: 01:08" at bounding box center [381, 483] width 724 height 27
click at [668, 477] on div "Time elapsed: 01:22 Time remaining: 00:20" at bounding box center [381, 483] width 724 height 27
click at [627, 473] on div "Time elapsed: 01:32 Time remaining: 00:11" at bounding box center [381, 483] width 724 height 27
click at [246, 470] on div "Time elapsed: 01:26 Time remaining: 00:17" at bounding box center [381, 483] width 724 height 27
click at [288, 476] on div "Time elapsed: 00:31 Time remaining: 01:11" at bounding box center [381, 483] width 724 height 27
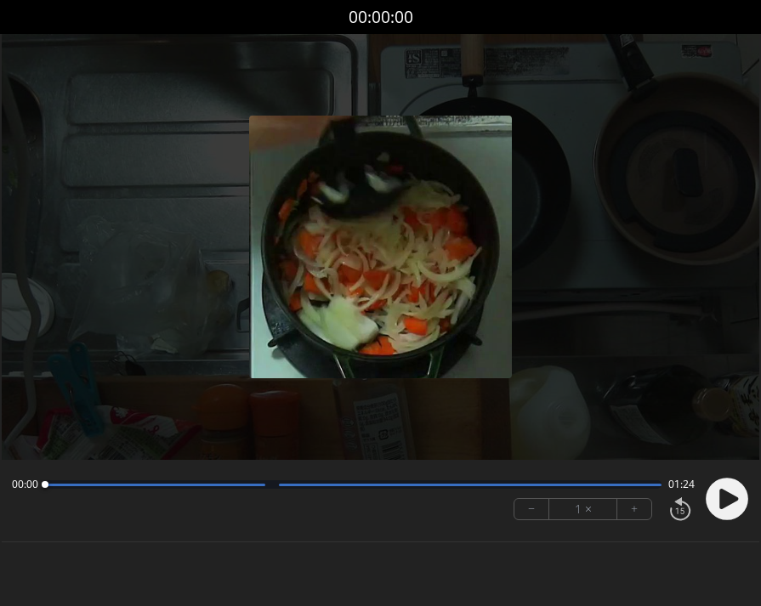
click at [715, 500] on circle at bounding box center [727, 499] width 43 height 43
click at [641, 515] on button "+" at bounding box center [635, 509] width 34 height 20
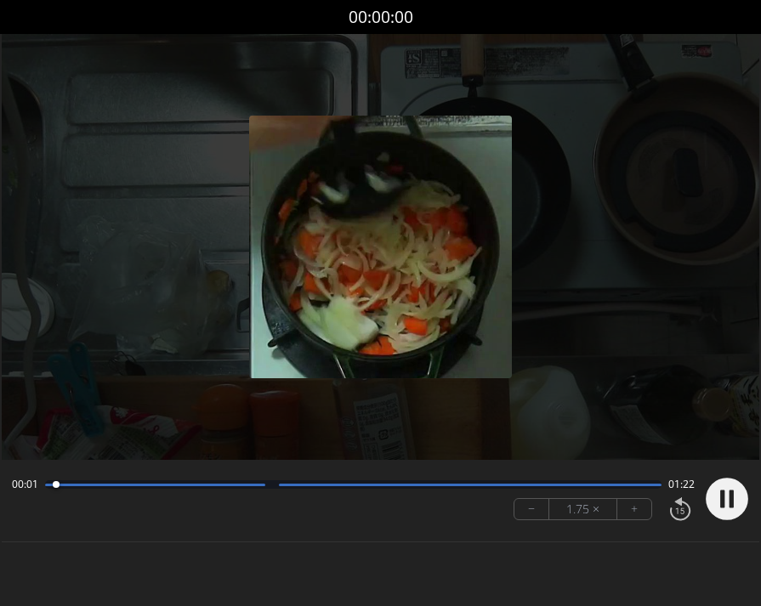
click at [641, 515] on button "+" at bounding box center [635, 509] width 34 height 20
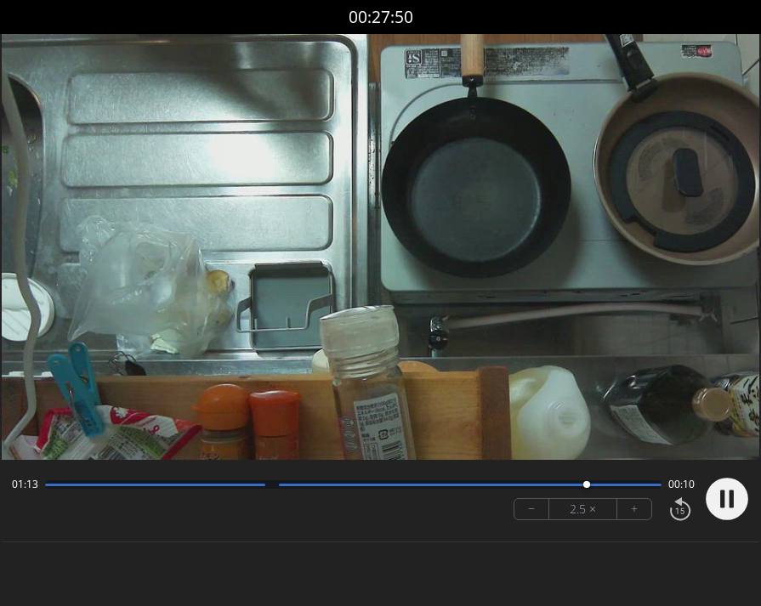
click at [740, 502] on circle at bounding box center [727, 499] width 43 height 43
